Goal: Transaction & Acquisition: Purchase product/service

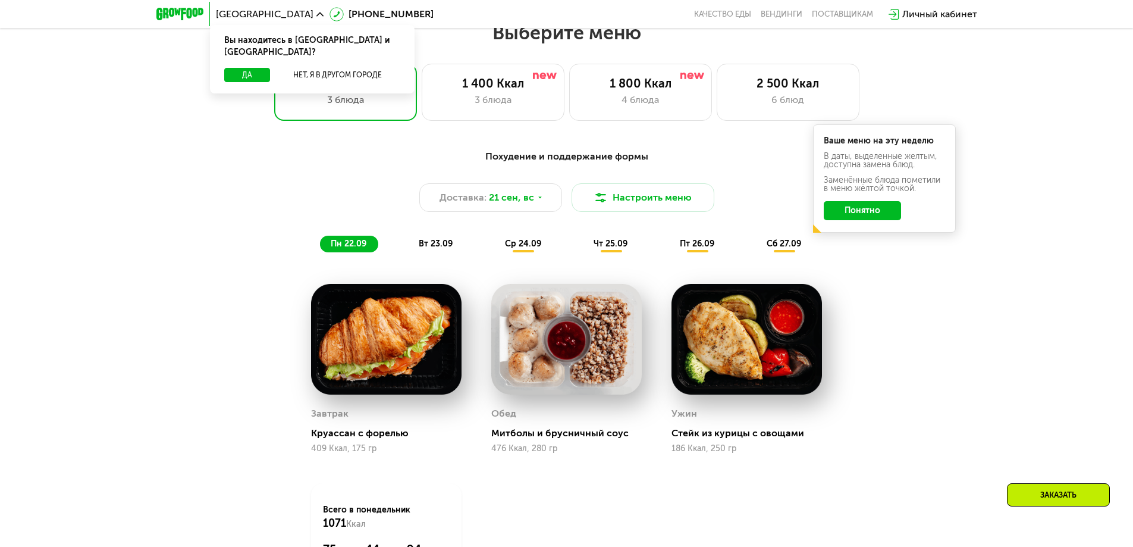
scroll to position [833, 0]
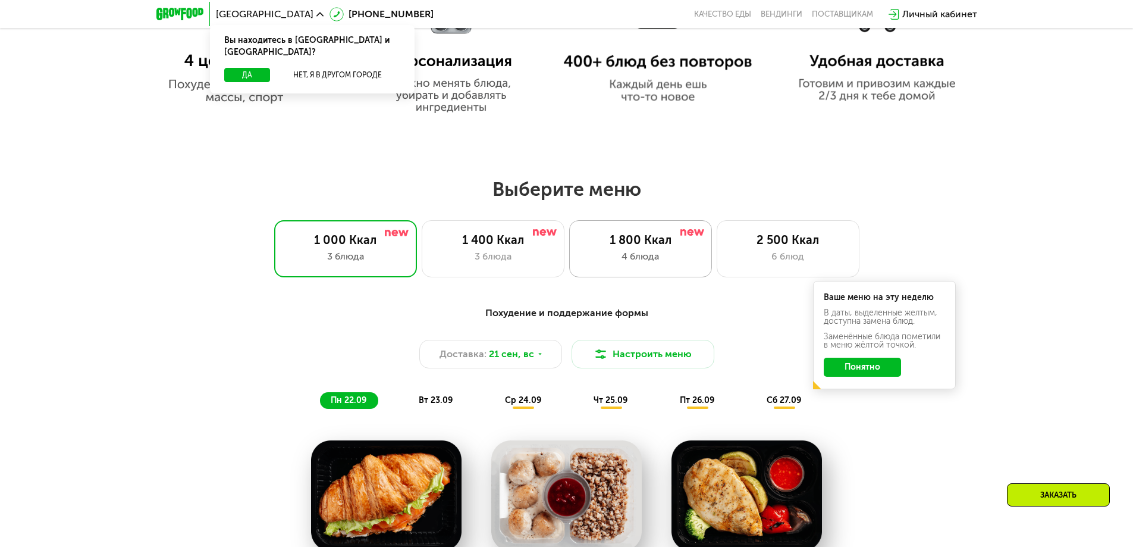
click at [643, 247] on div "1 800 Ккал" at bounding box center [641, 240] width 118 height 14
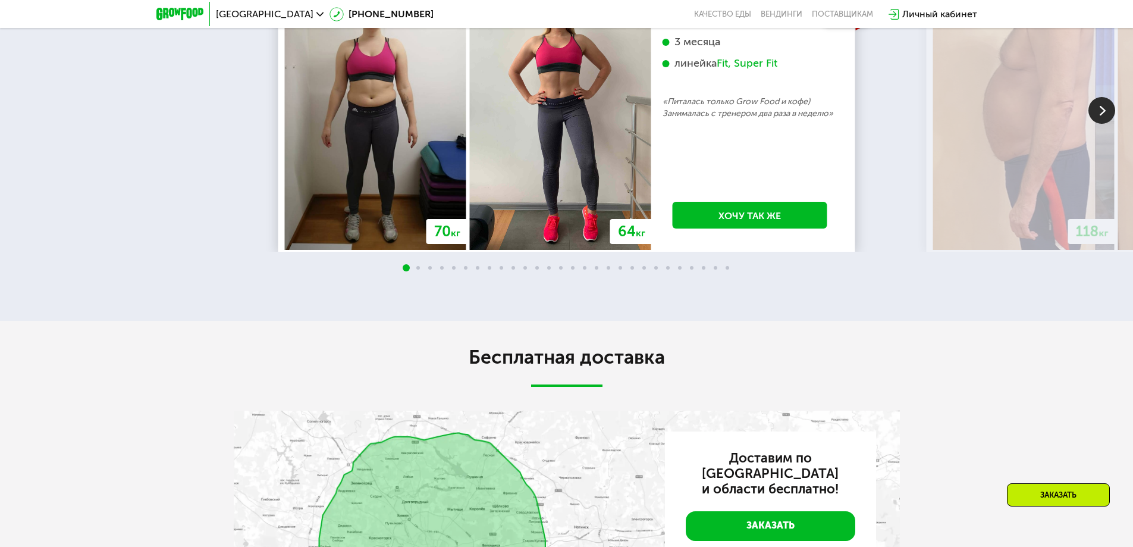
scroll to position [2617, 0]
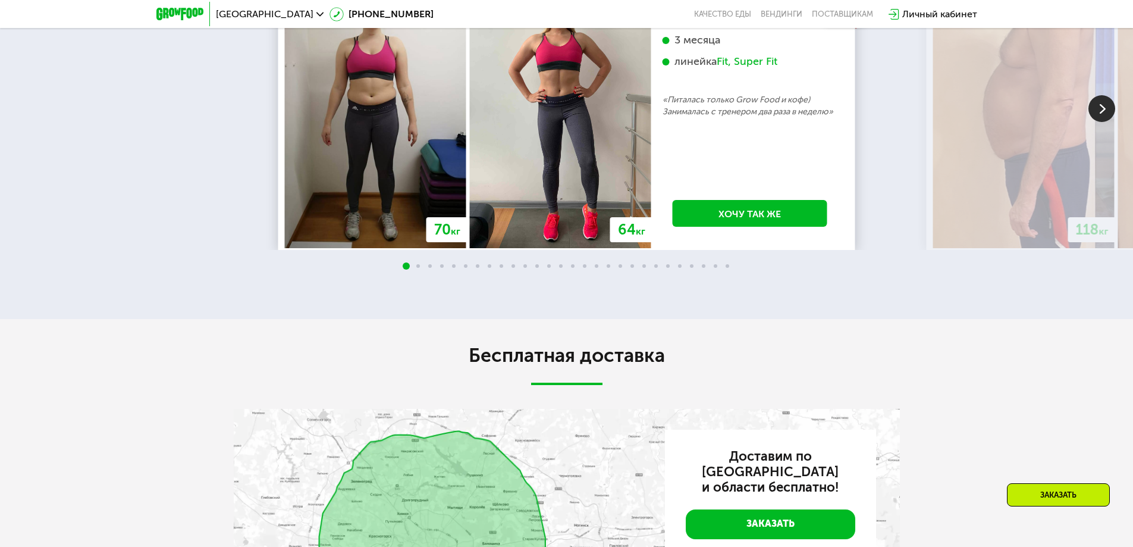
click at [1091, 122] on img at bounding box center [1102, 108] width 27 height 27
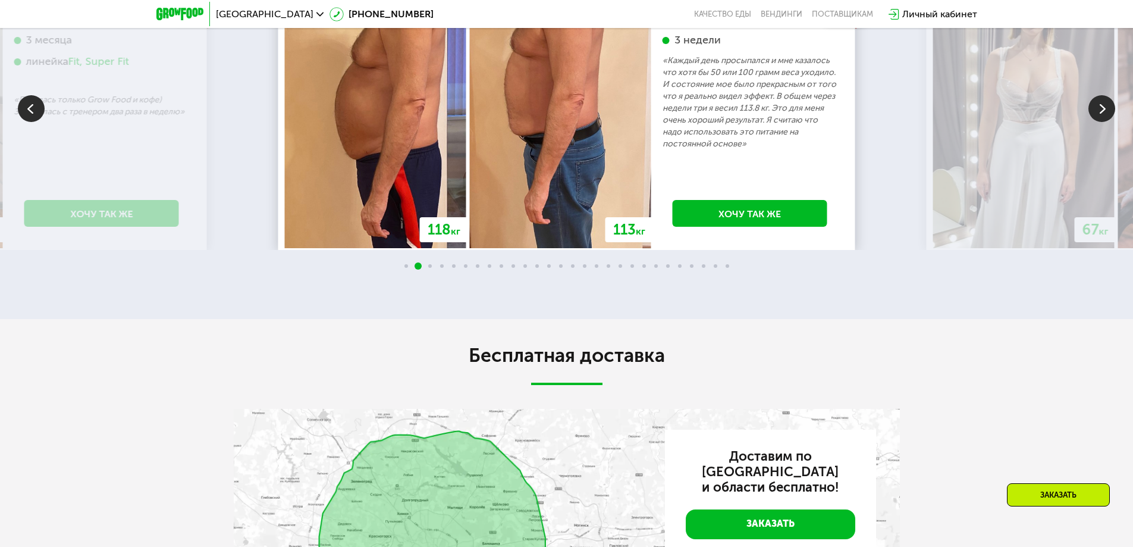
click at [1099, 122] on img at bounding box center [1102, 108] width 27 height 27
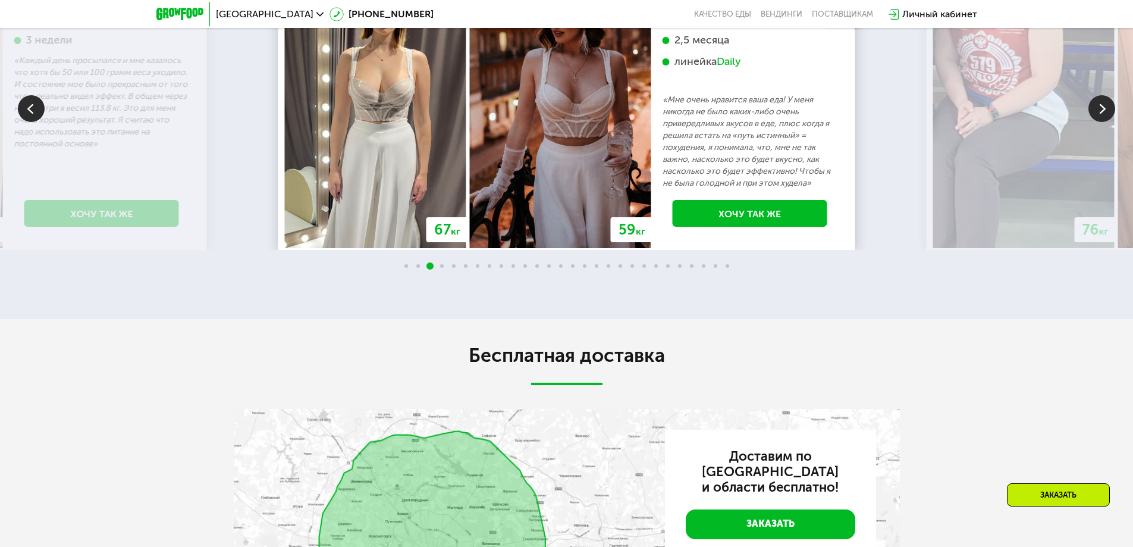
click at [1099, 122] on img at bounding box center [1102, 108] width 27 height 27
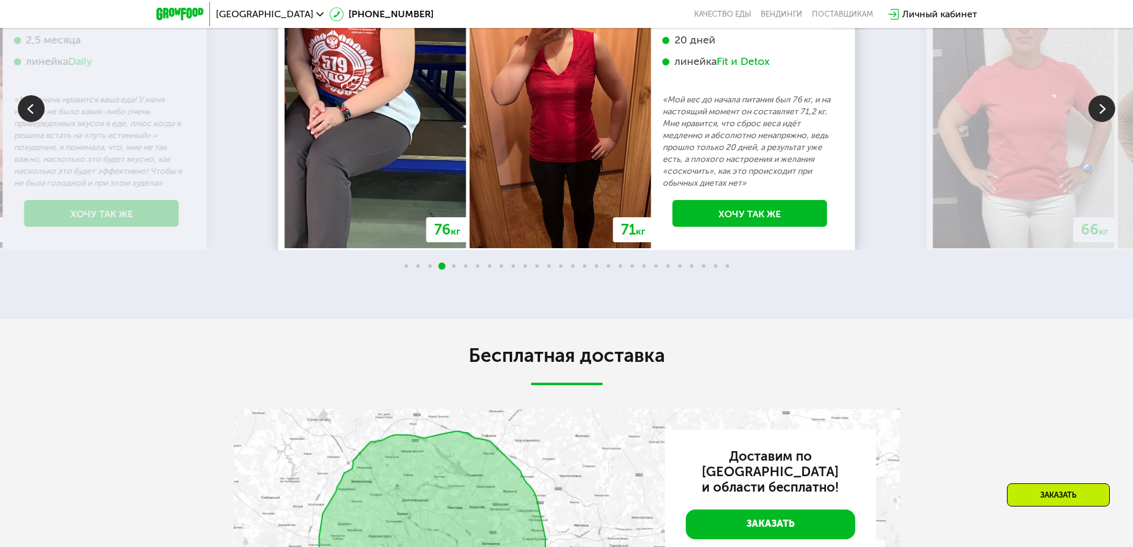
click at [1099, 122] on img at bounding box center [1102, 108] width 27 height 27
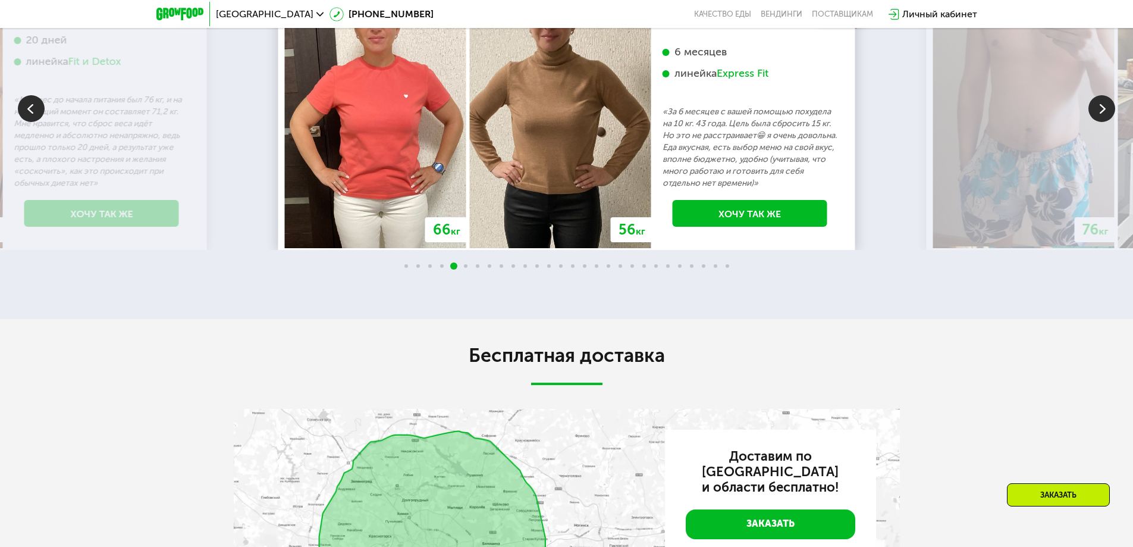
click at [1108, 122] on img at bounding box center [1102, 108] width 27 height 27
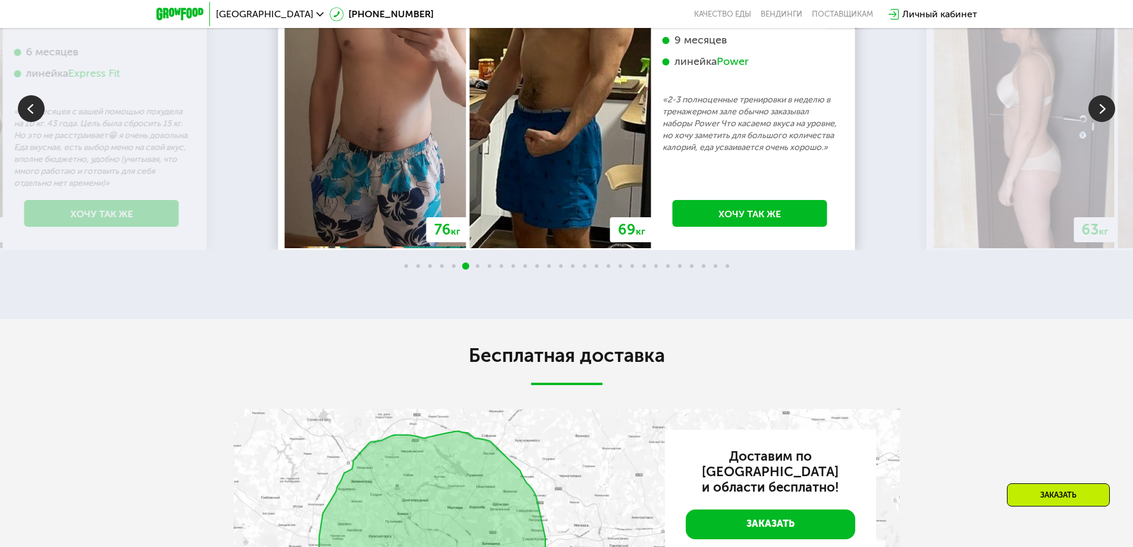
click at [1106, 122] on img at bounding box center [1102, 108] width 27 height 27
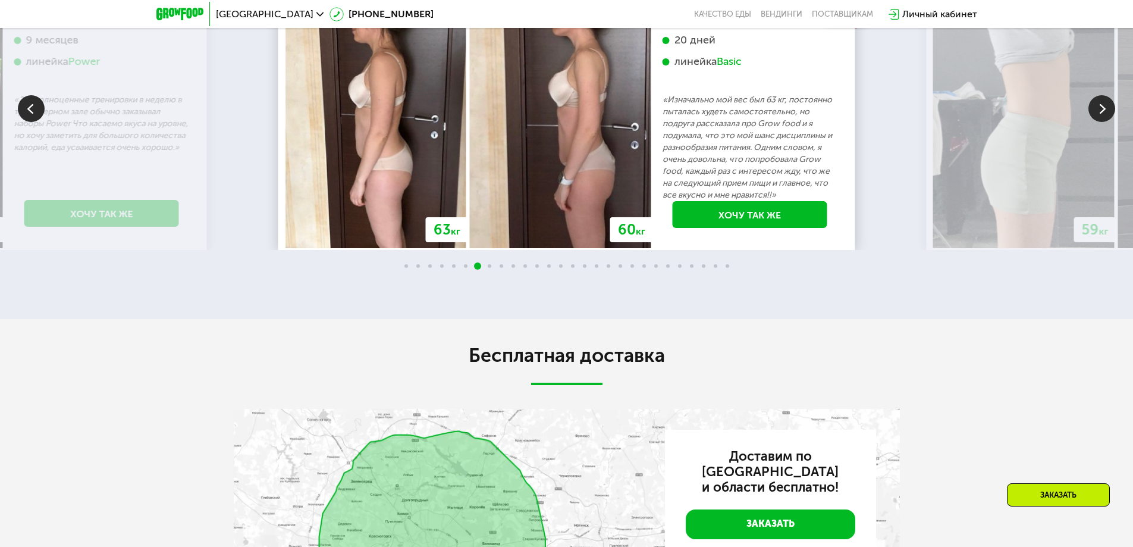
click at [1106, 122] on img at bounding box center [1102, 108] width 27 height 27
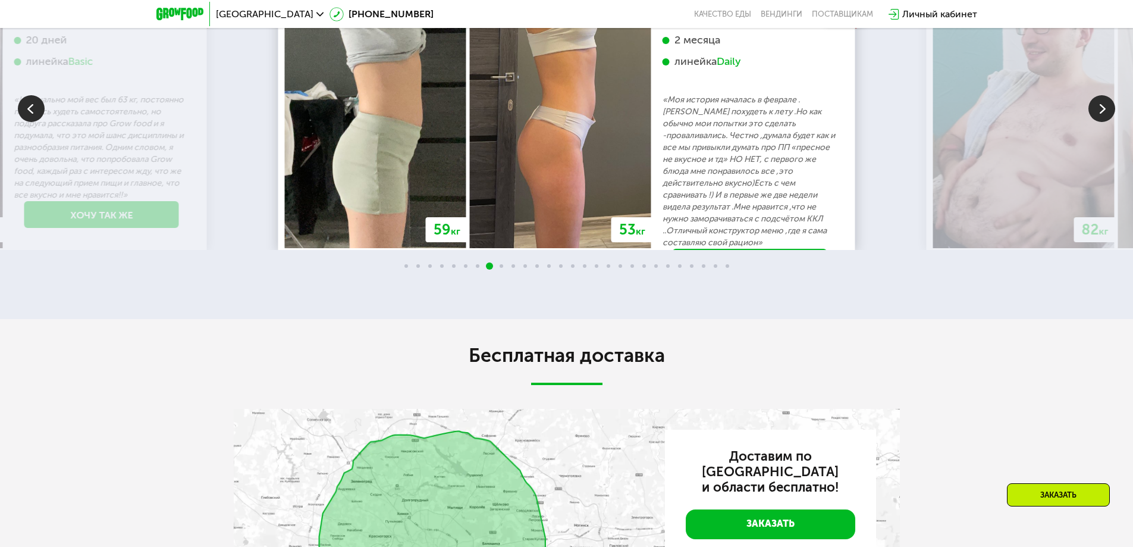
click at [1105, 122] on img at bounding box center [1102, 108] width 27 height 27
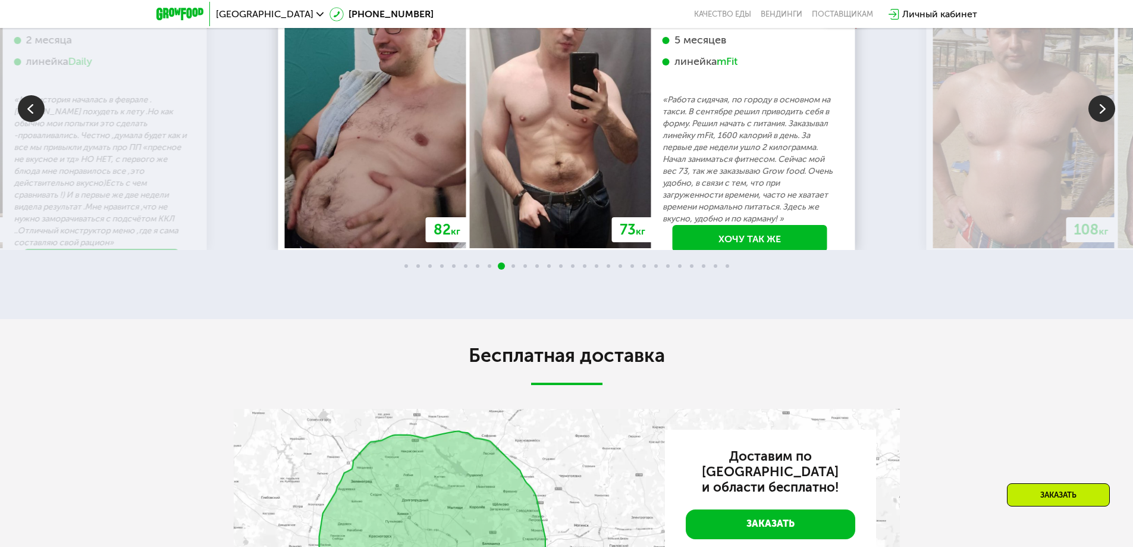
click at [1100, 122] on img at bounding box center [1102, 108] width 27 height 27
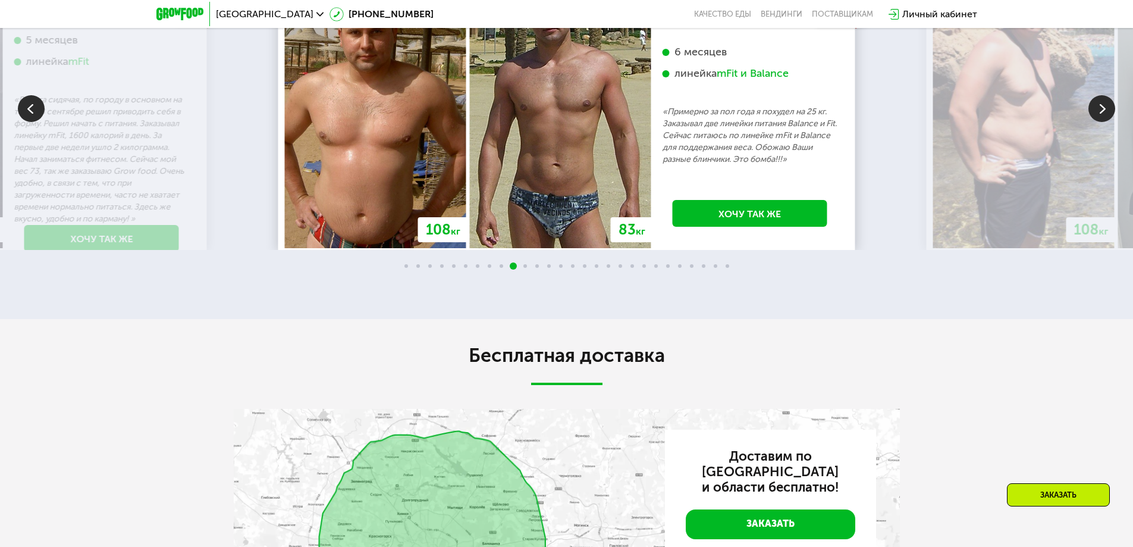
click at [1100, 122] on img at bounding box center [1102, 108] width 27 height 27
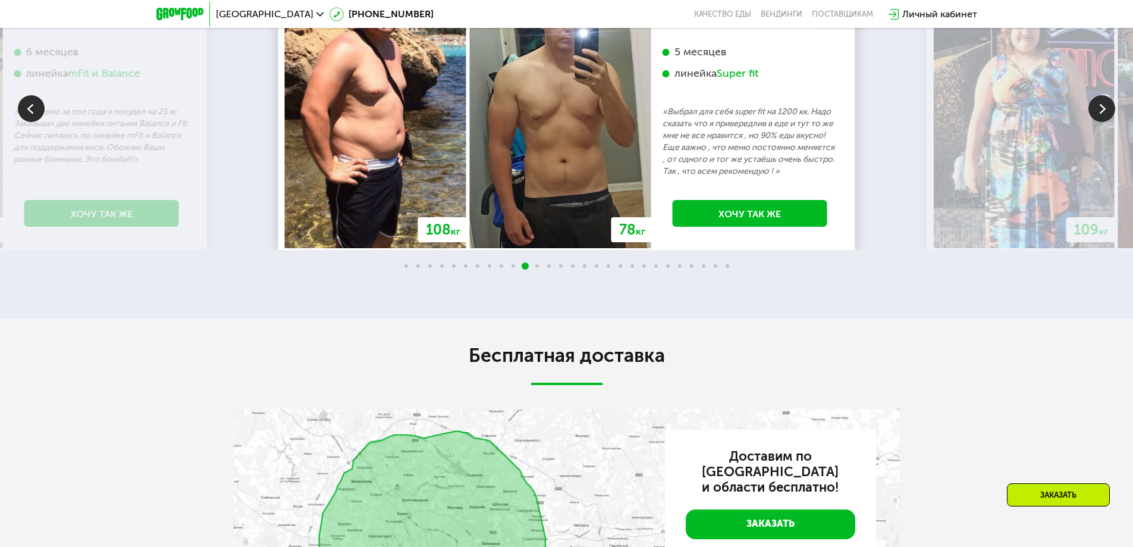
click at [1100, 122] on img at bounding box center [1102, 108] width 27 height 27
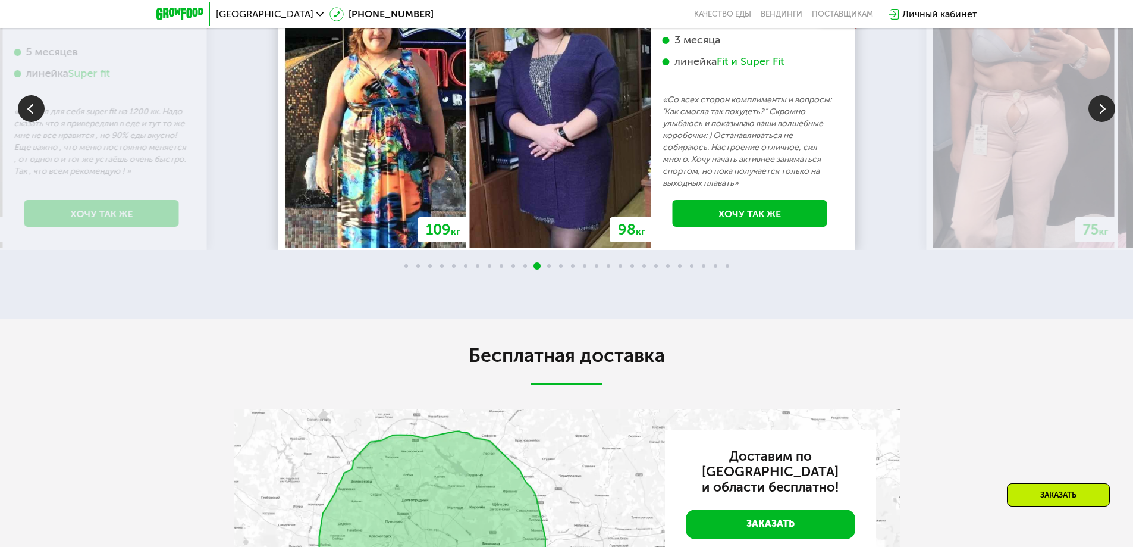
click at [1100, 122] on img at bounding box center [1102, 108] width 27 height 27
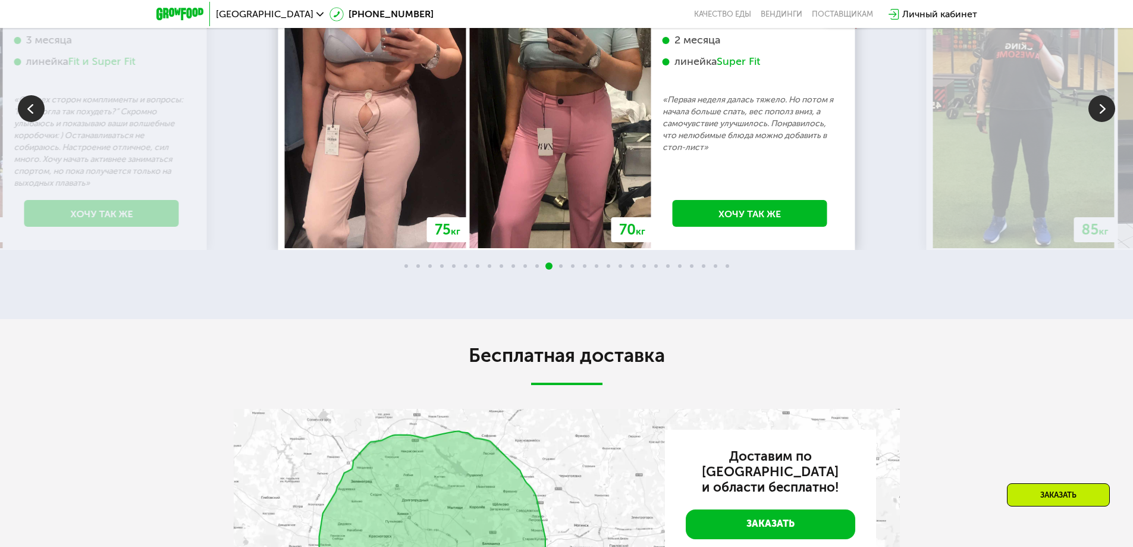
click at [1100, 122] on img at bounding box center [1102, 108] width 27 height 27
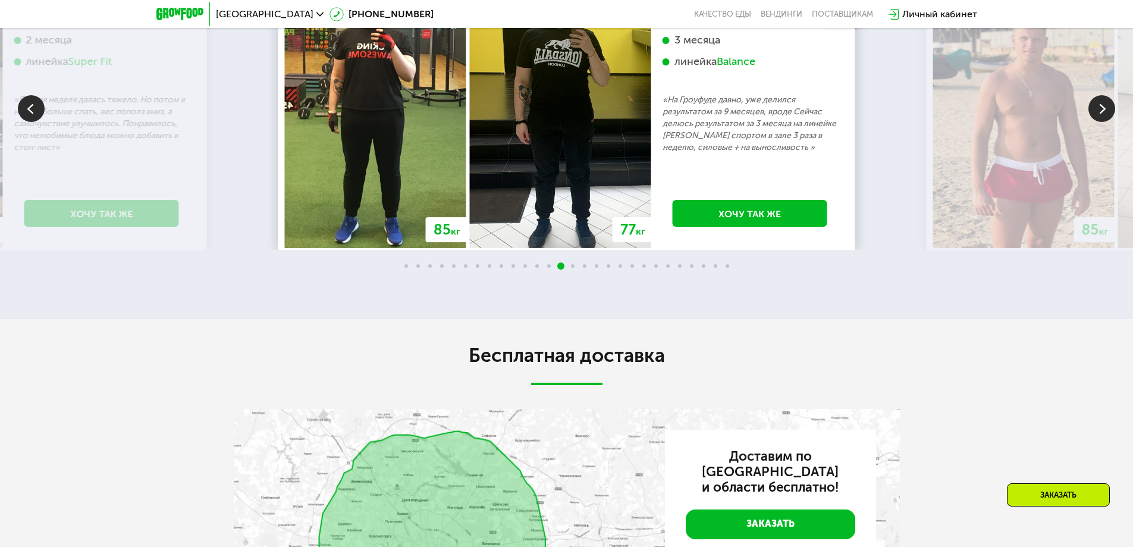
click at [1100, 122] on img at bounding box center [1102, 108] width 27 height 27
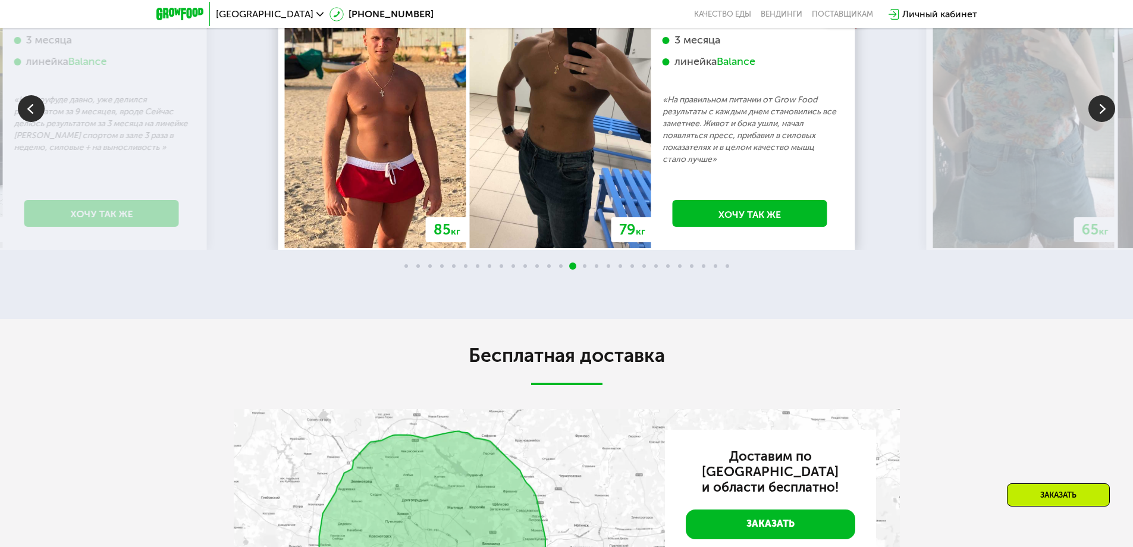
click at [1100, 122] on img at bounding box center [1102, 108] width 27 height 27
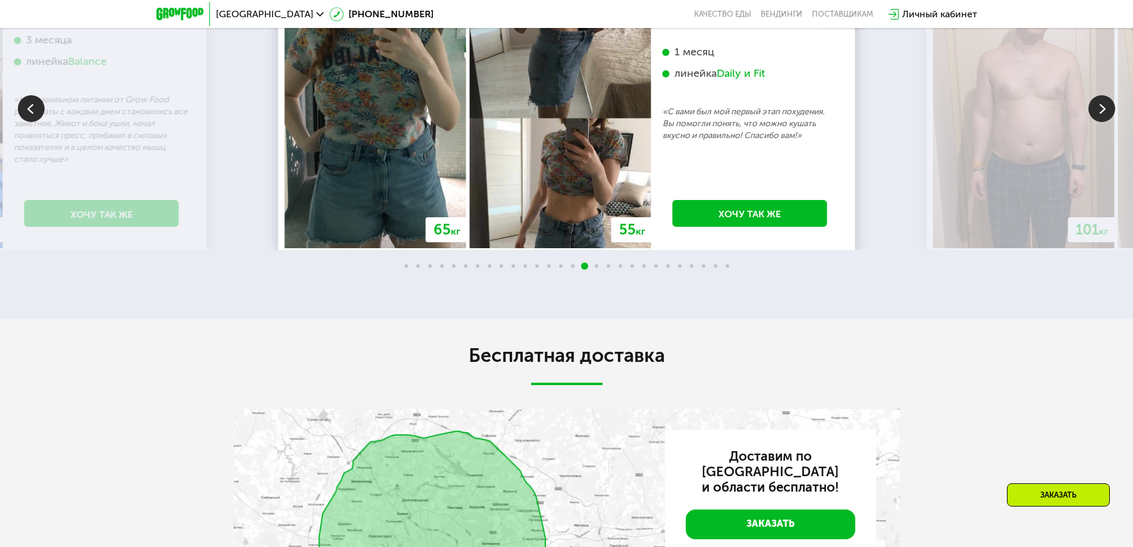
click at [1100, 122] on img at bounding box center [1102, 108] width 27 height 27
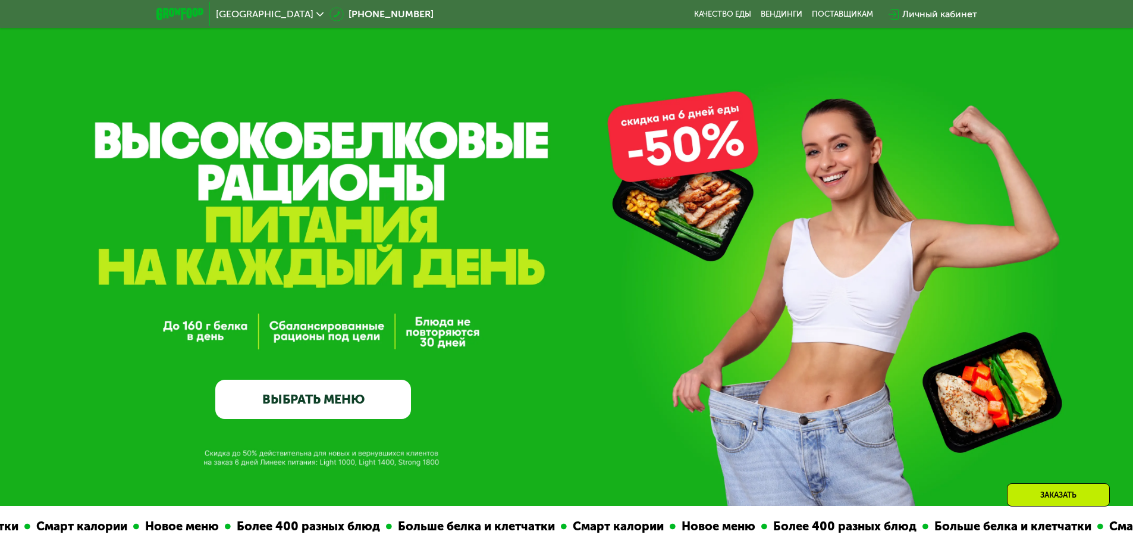
scroll to position [0, 0]
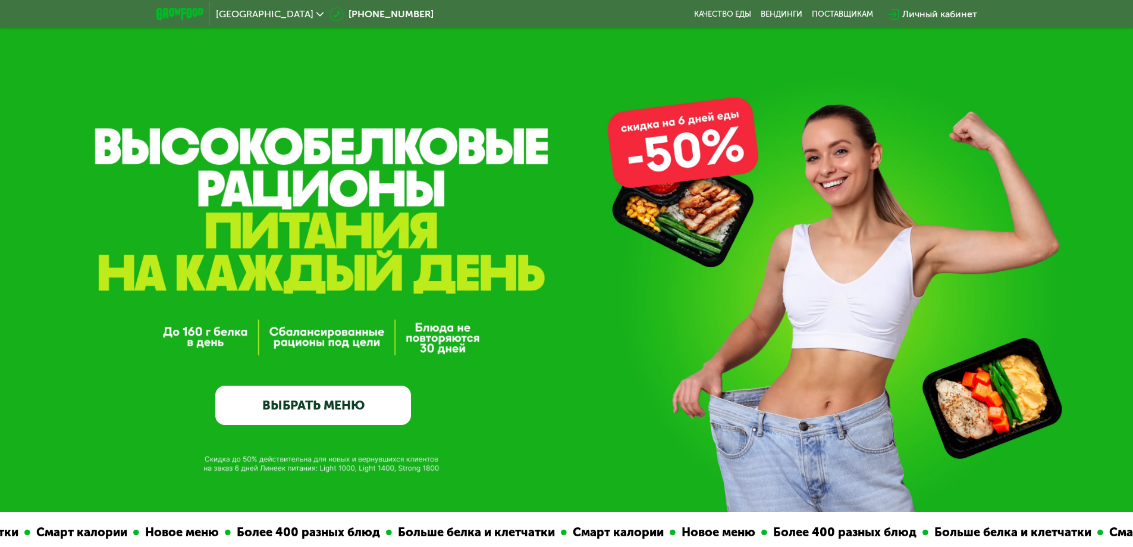
click at [341, 394] on link "ВЫБРАТЬ МЕНЮ" at bounding box center [313, 404] width 196 height 39
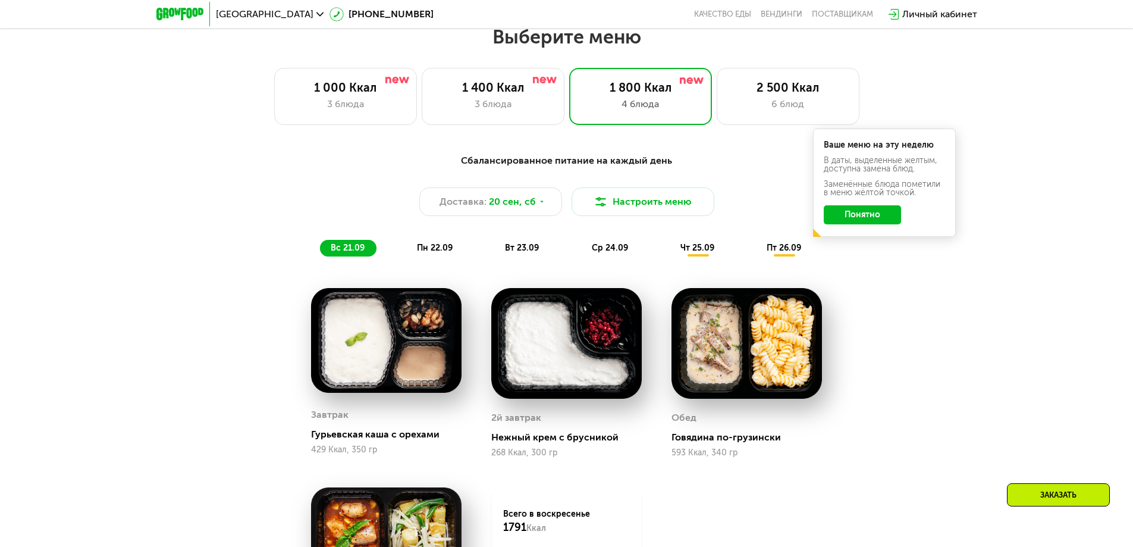
scroll to position [986, 0]
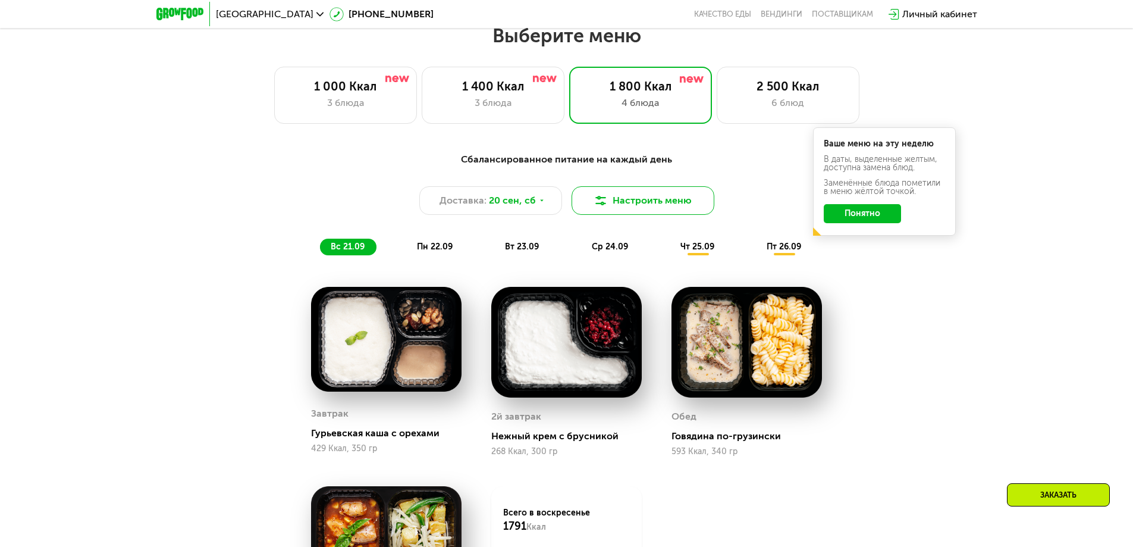
click at [606, 199] on img at bounding box center [601, 200] width 14 height 14
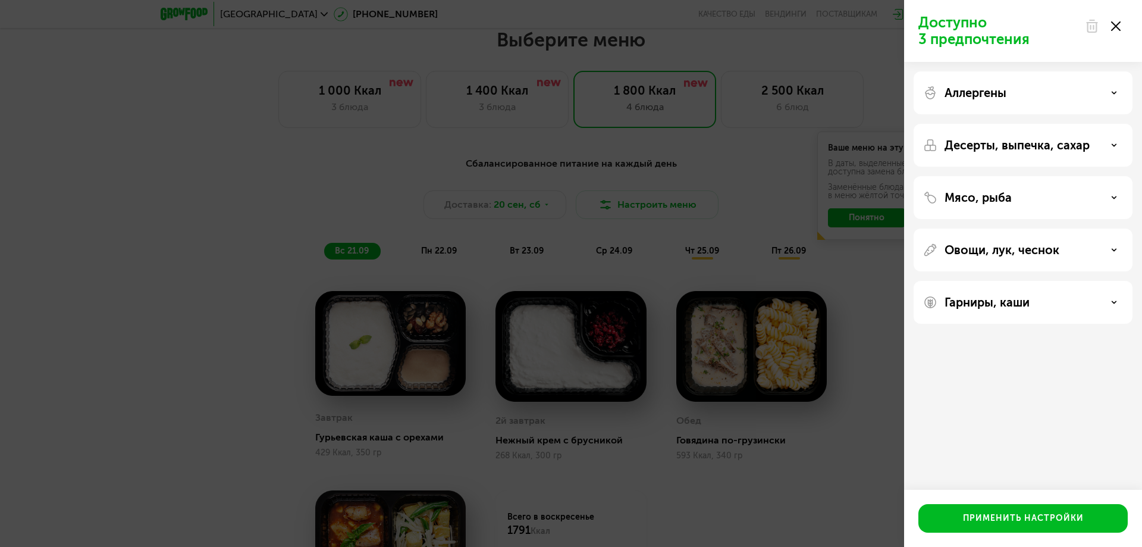
click at [661, 169] on div "Доступно 3 предпочтения Аллергены Десерты, выпечка, сахар Мясо, рыба Овощи, лук…" at bounding box center [571, 273] width 1142 height 547
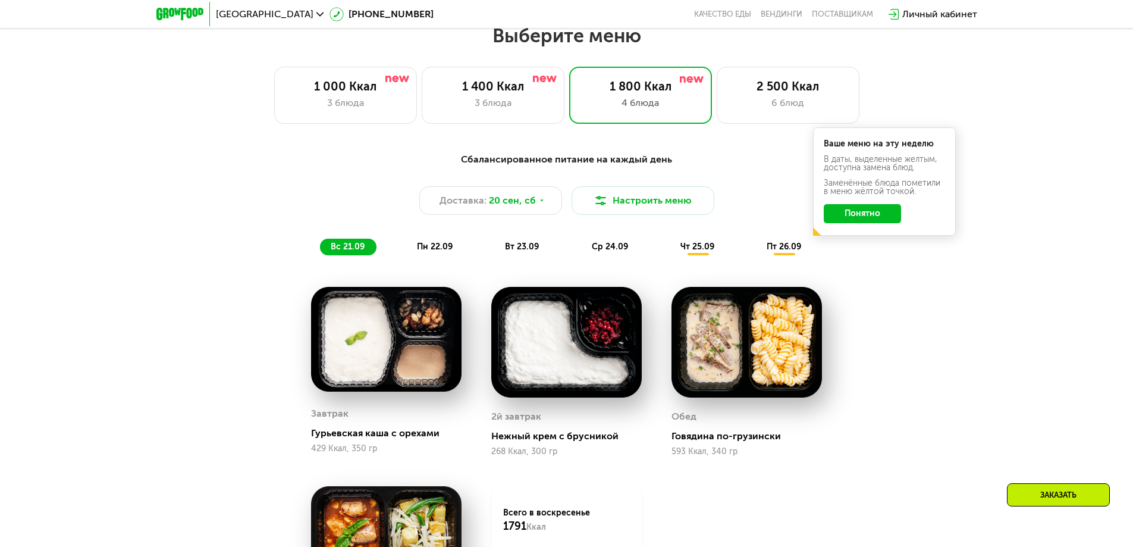
click at [860, 216] on button "Понятно" at bounding box center [862, 213] width 77 height 19
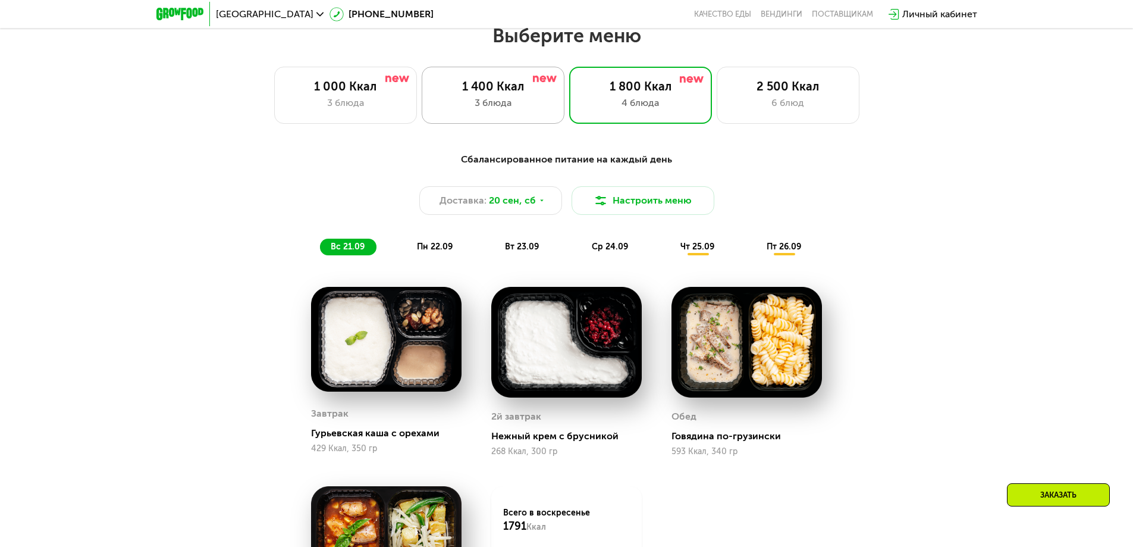
click at [494, 93] on div "1 400 Ккал" at bounding box center [493, 86] width 118 height 14
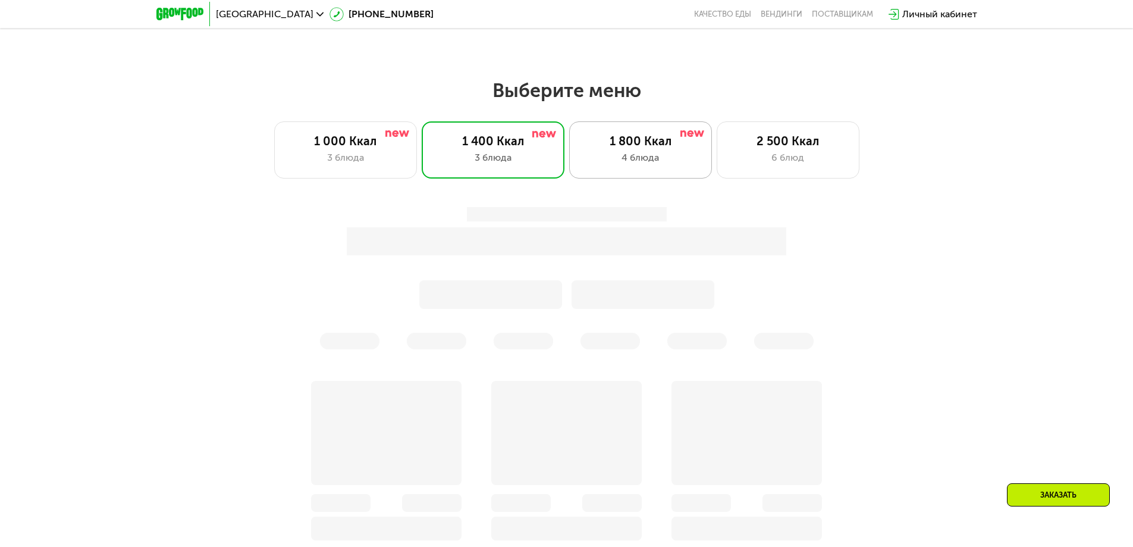
scroll to position [927, 0]
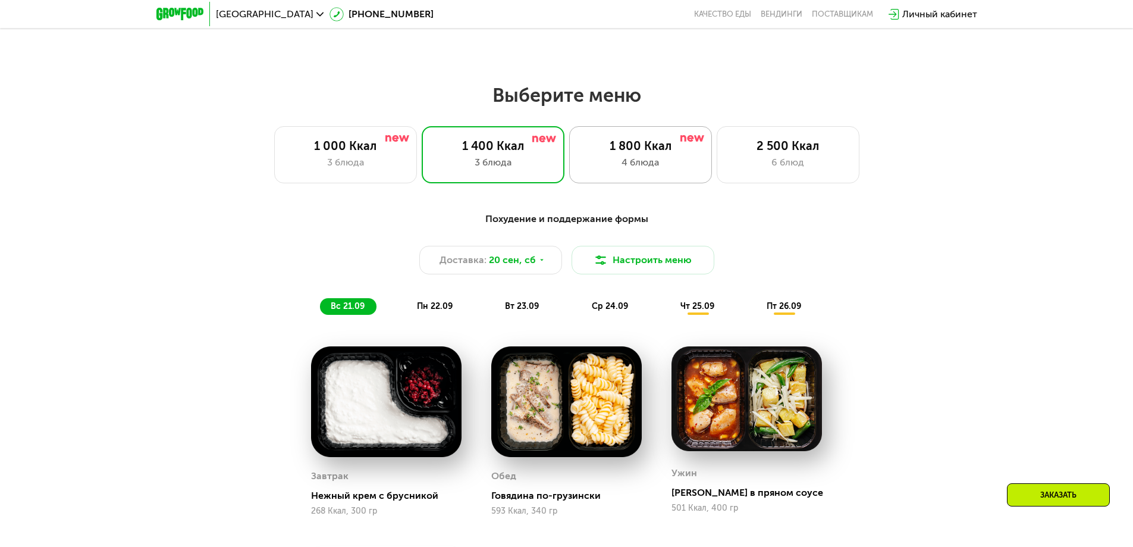
click at [628, 162] on div "4 блюда" at bounding box center [641, 162] width 118 height 14
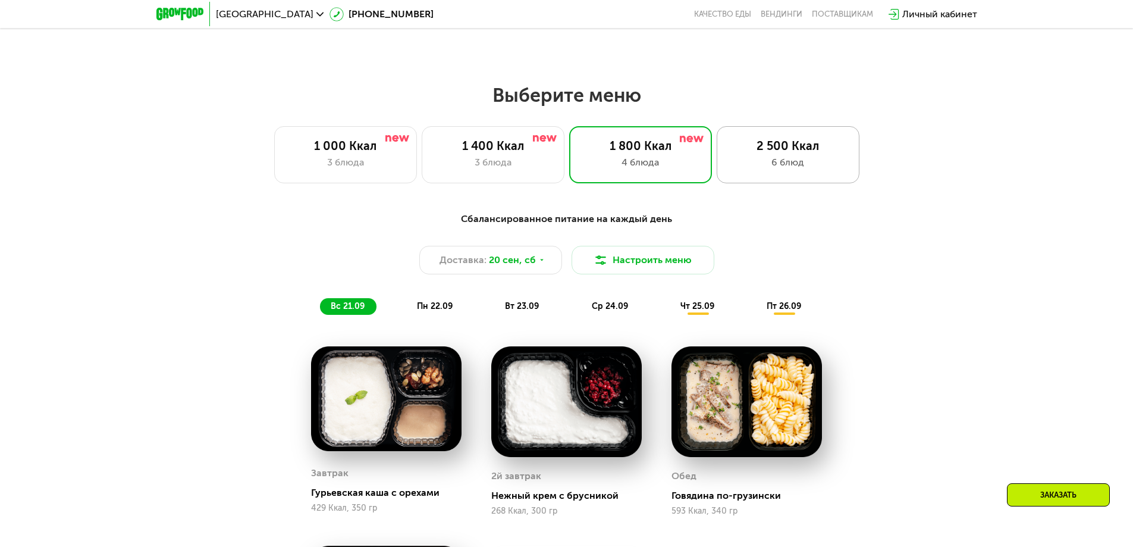
click at [783, 160] on div "6 блюд" at bounding box center [788, 162] width 118 height 14
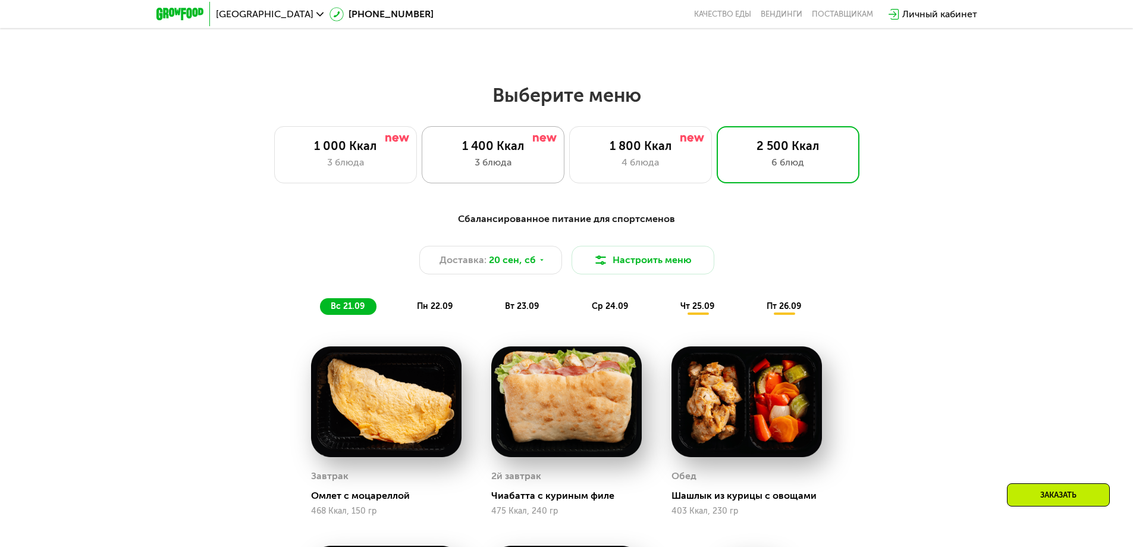
click at [497, 141] on div "1 400 Ккал 3 блюда" at bounding box center [493, 154] width 143 height 57
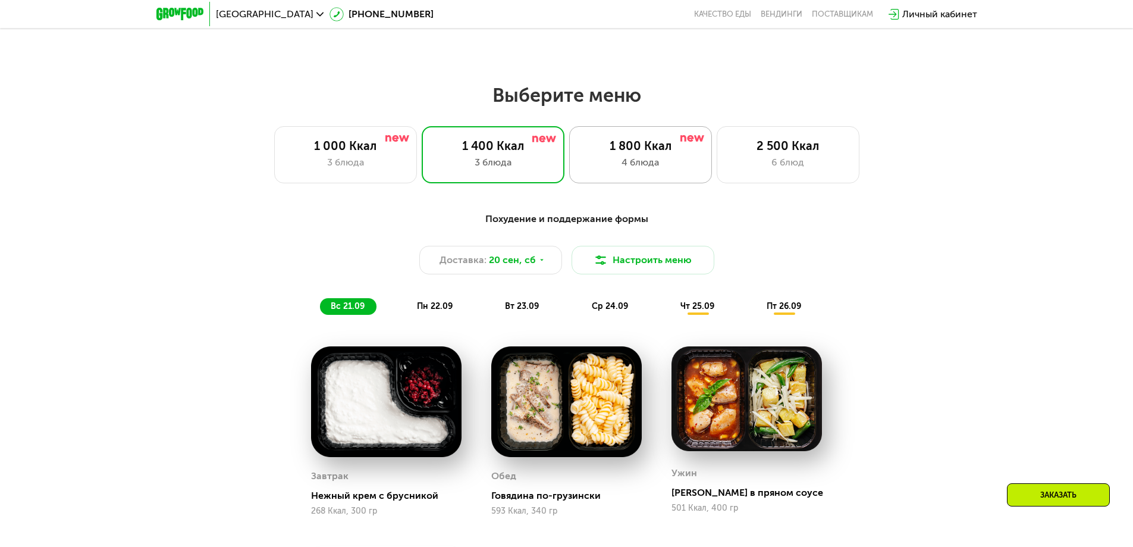
click at [610, 152] on div "1 800 Ккал" at bounding box center [641, 146] width 118 height 14
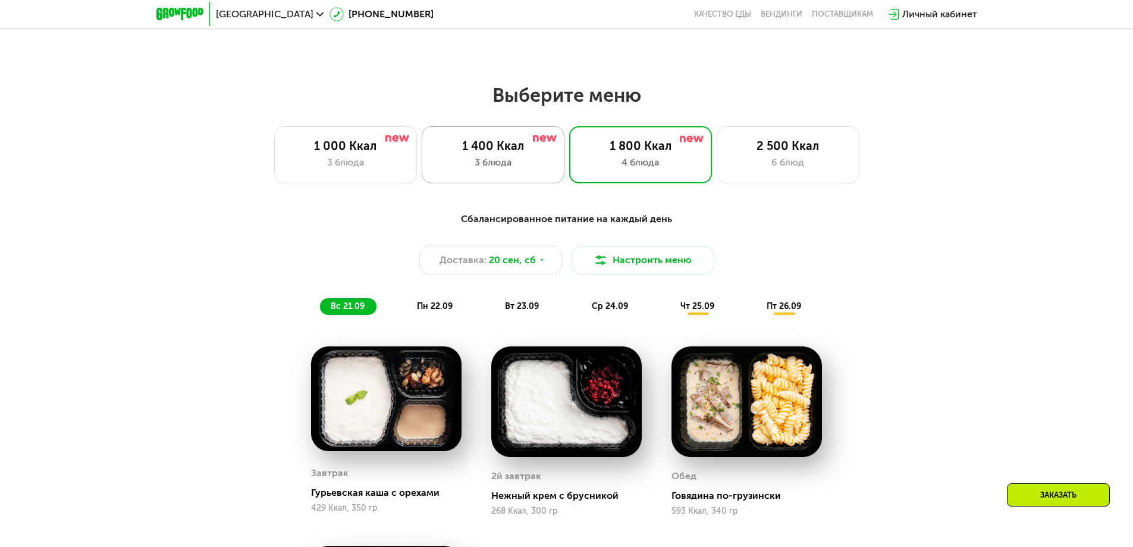
click at [518, 142] on div "1 400 Ккал 3 блюда" at bounding box center [493, 154] width 143 height 57
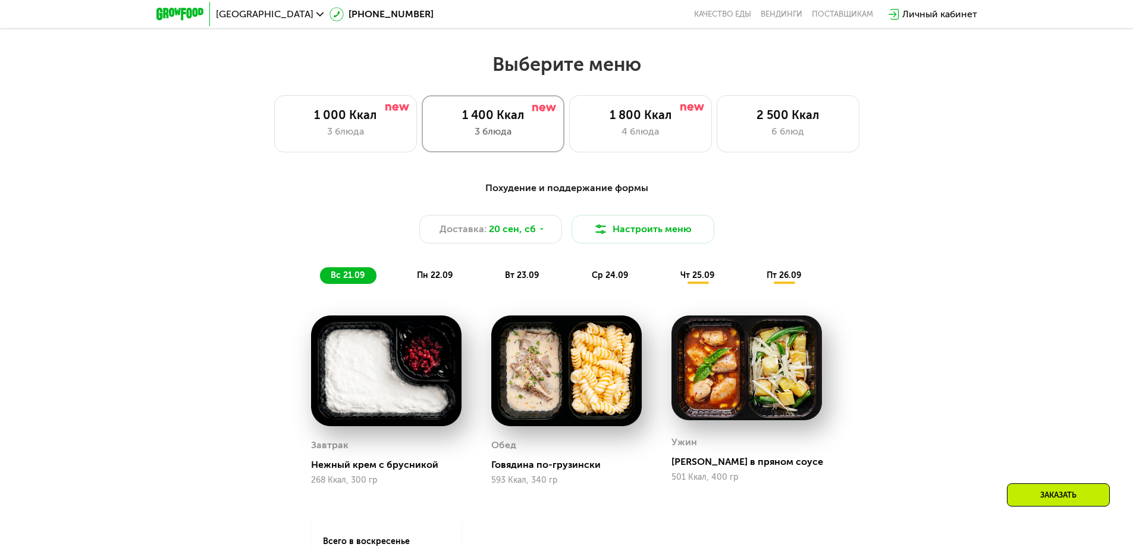
scroll to position [808, 0]
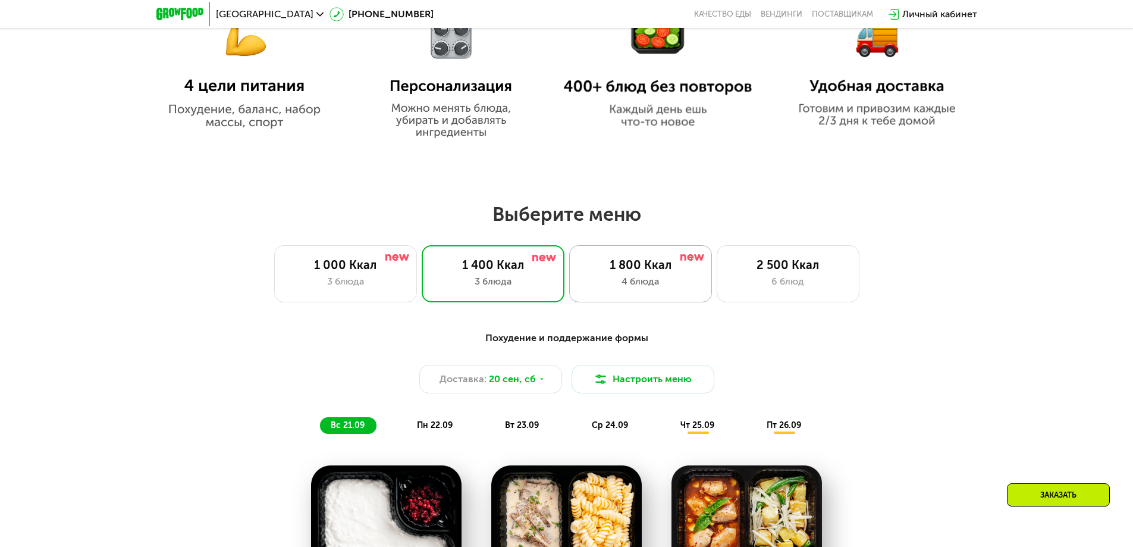
click at [597, 272] on div "1 800 Ккал" at bounding box center [641, 265] width 118 height 14
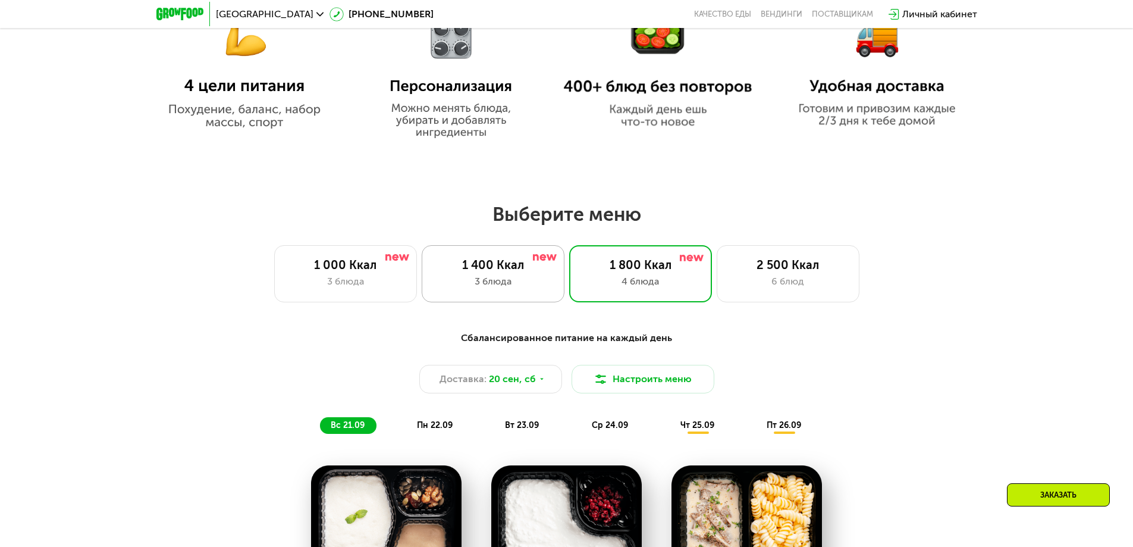
click at [517, 261] on div "1 400 Ккал" at bounding box center [493, 265] width 118 height 14
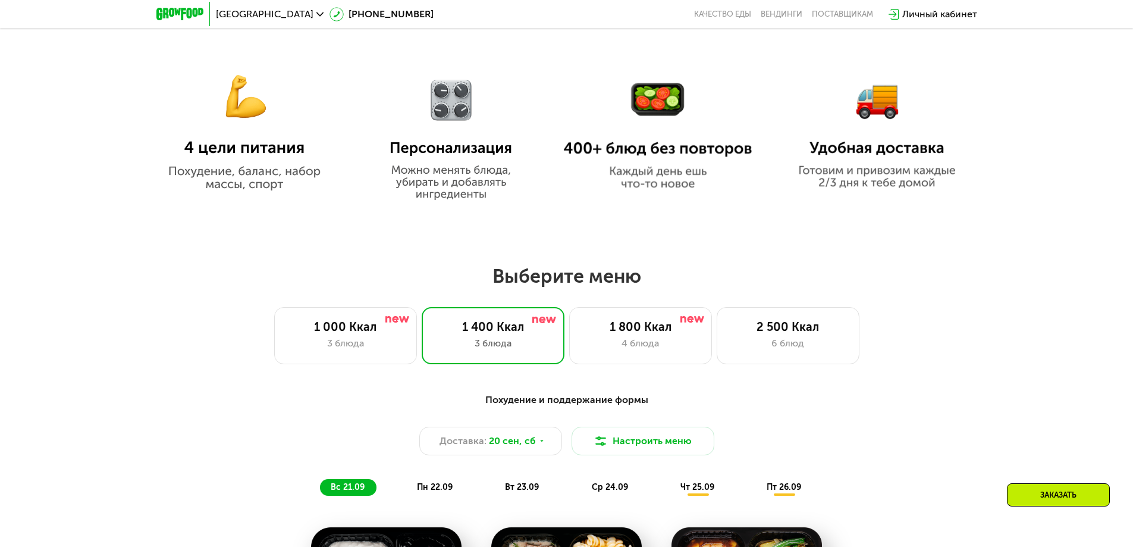
scroll to position [1046, 0]
